Goal: Information Seeking & Learning: Learn about a topic

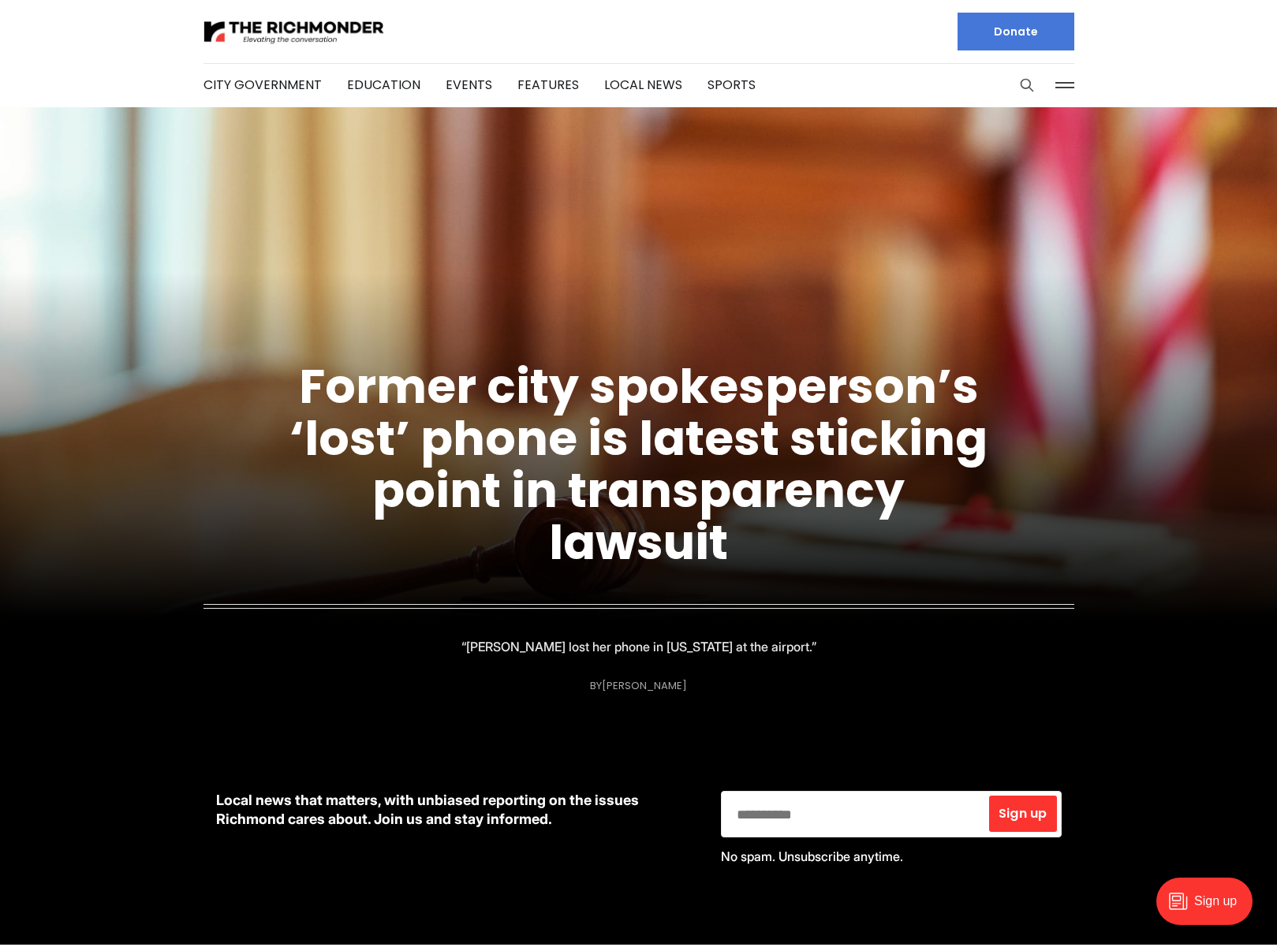
click at [1022, 82] on icon "Search this site" at bounding box center [1027, 85] width 16 height 16
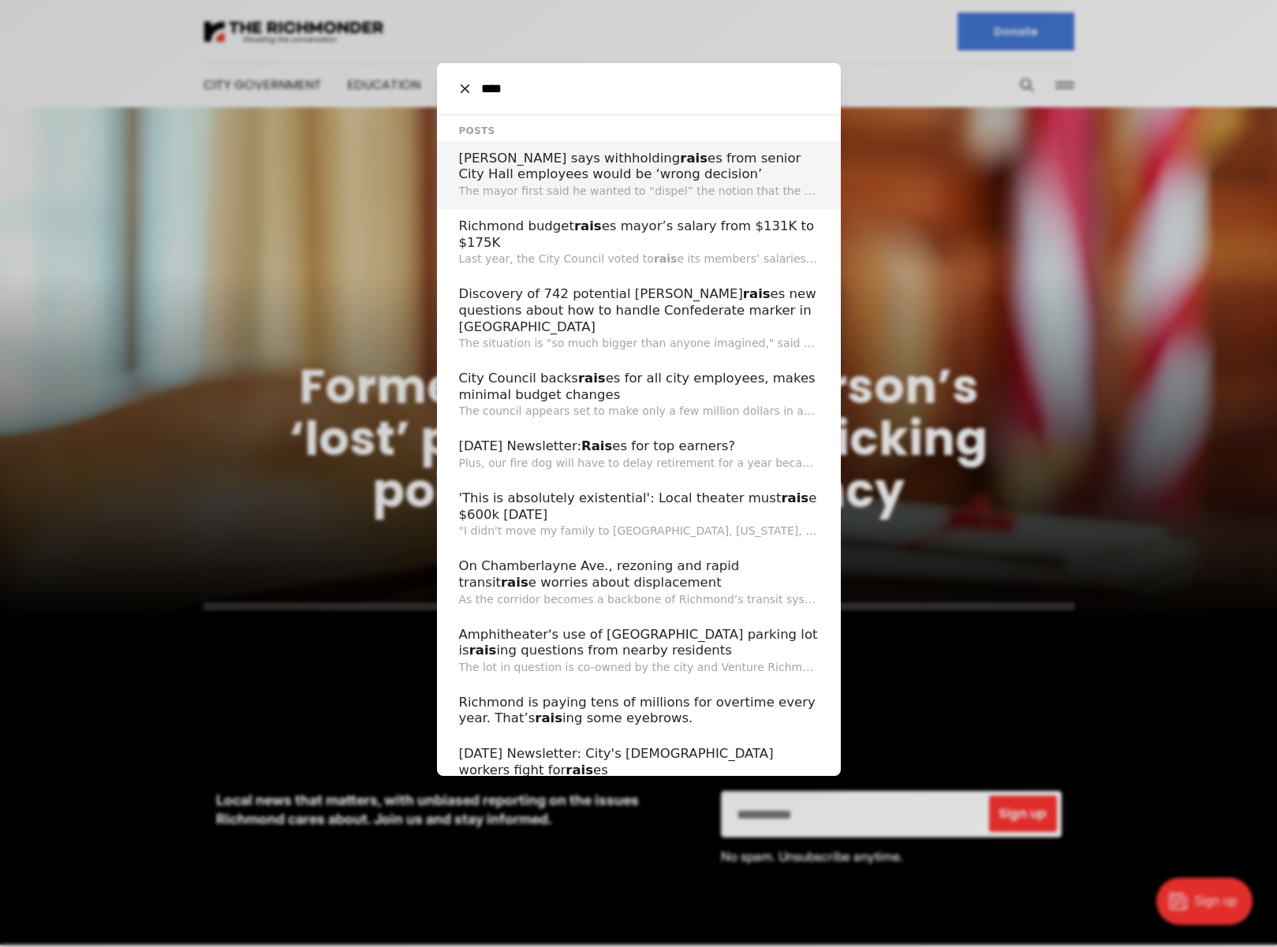
type input "****"
click at [640, 161] on h2 "[PERSON_NAME] says withholding [PERSON_NAME] es from senior City Hall employees…" at bounding box center [639, 167] width 360 height 32
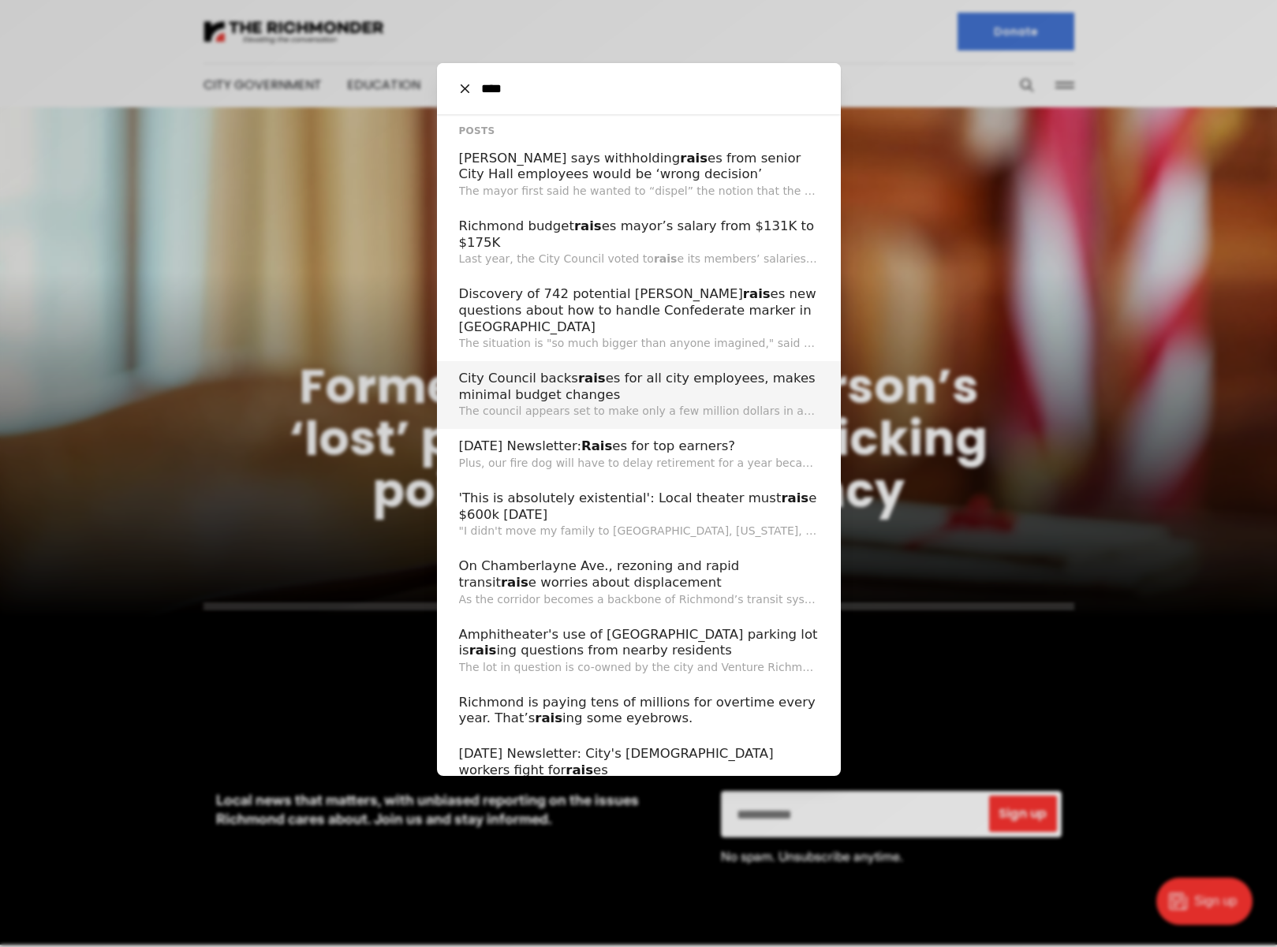
click at [694, 375] on h2 "City Council backs [PERSON_NAME] es for all city employees, makes minimal budge…" at bounding box center [639, 387] width 360 height 32
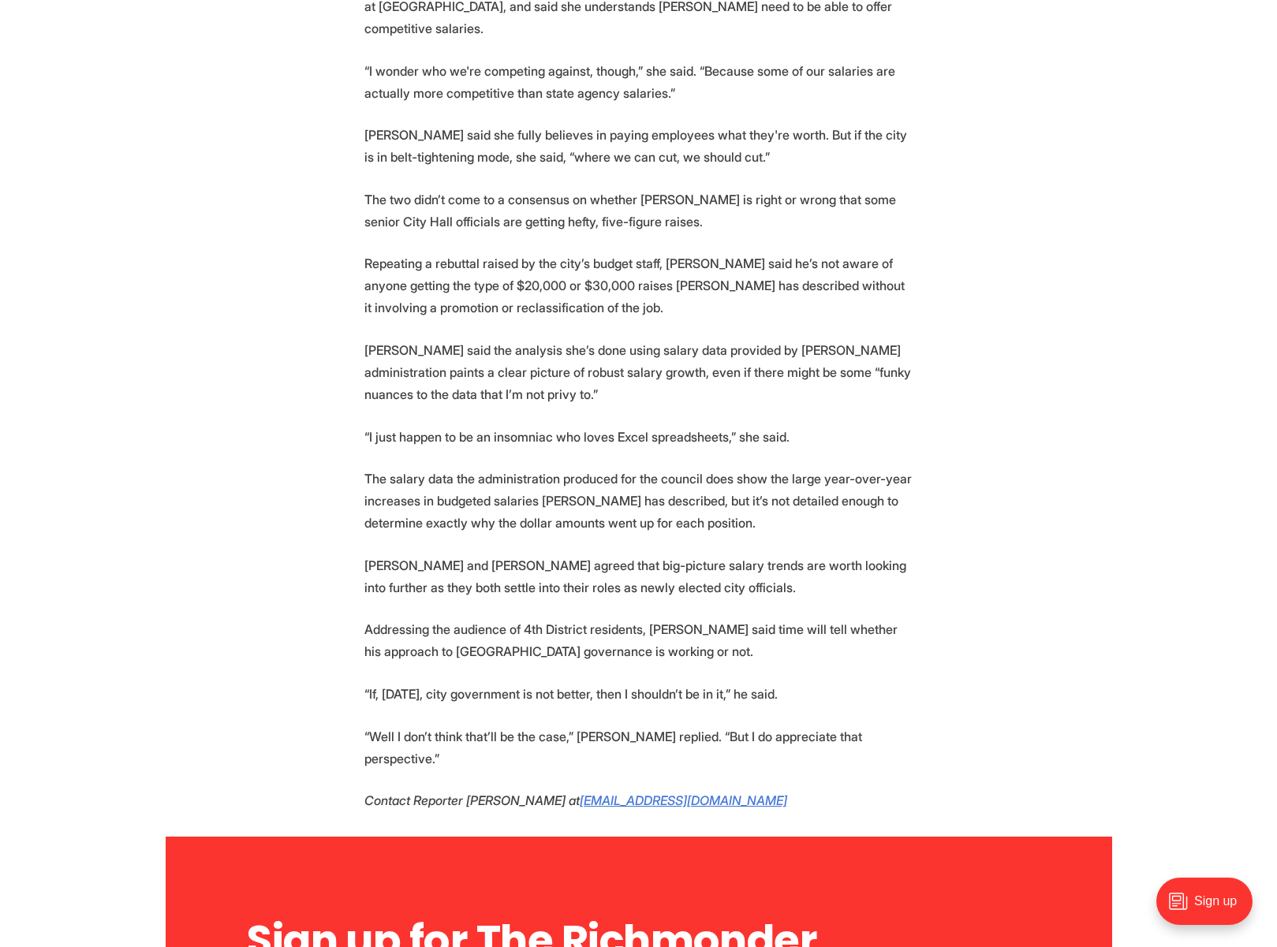
scroll to position [2052, 0]
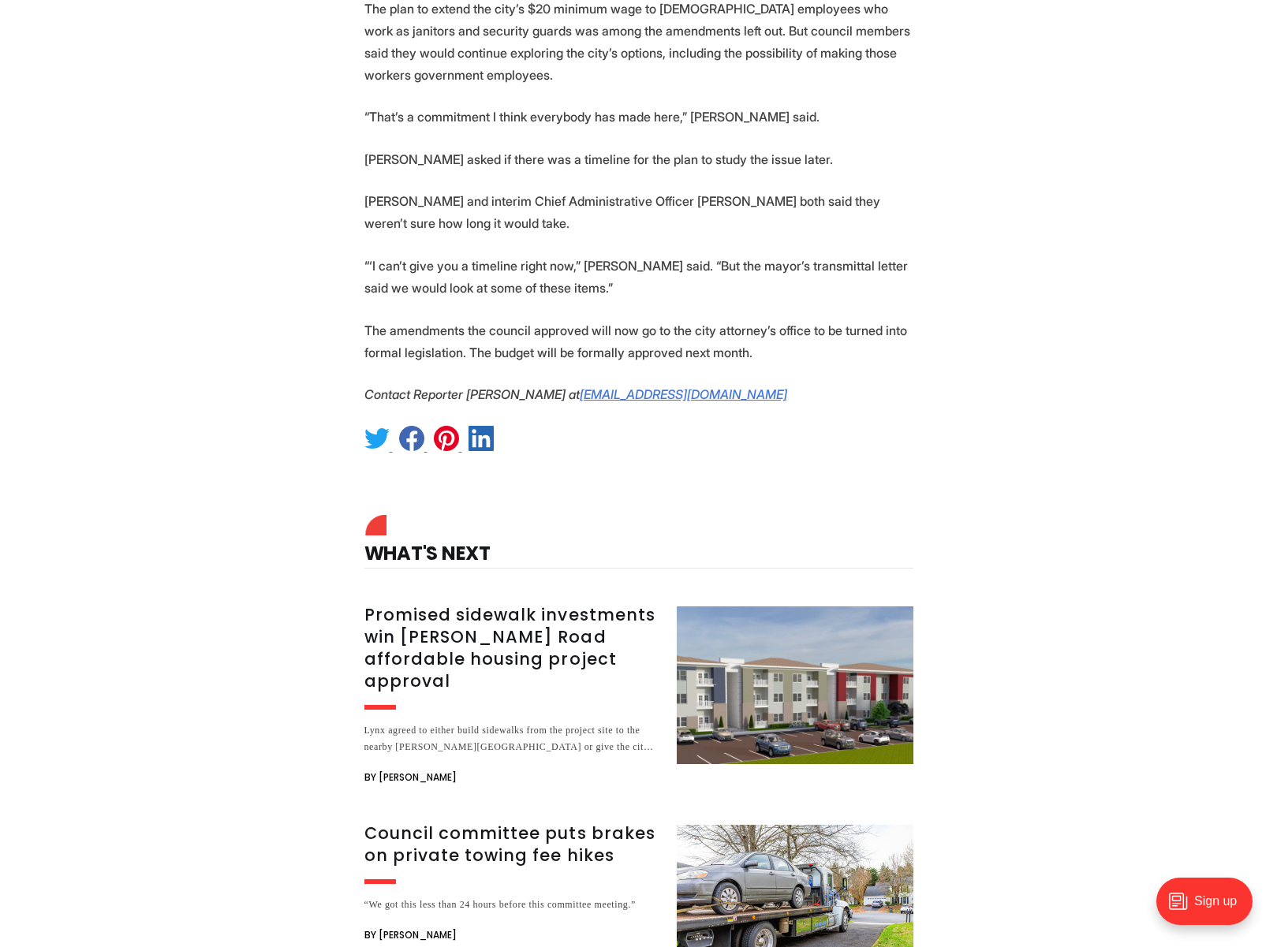
scroll to position [3634, 0]
